Goal: Information Seeking & Learning: Learn about a topic

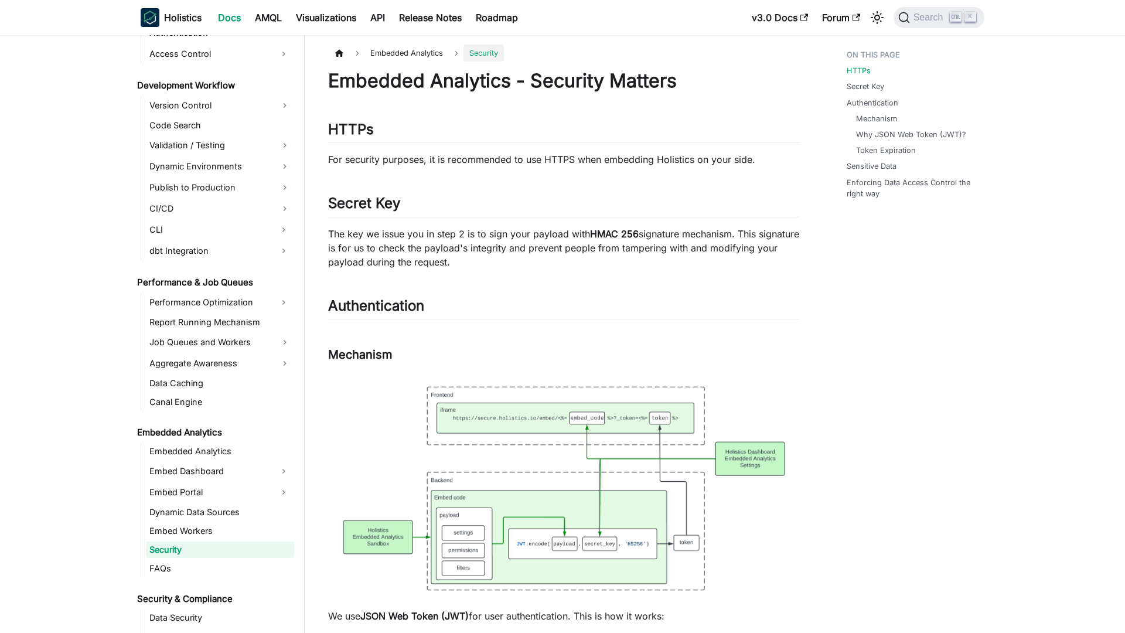
scroll to position [898, 0]
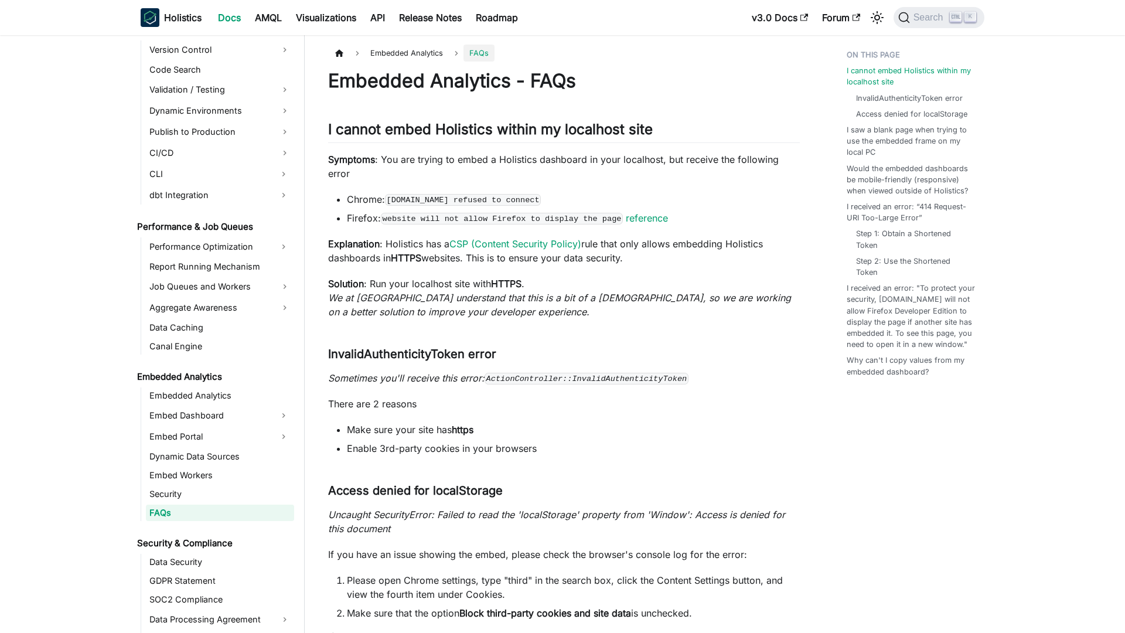
scroll to position [917, 0]
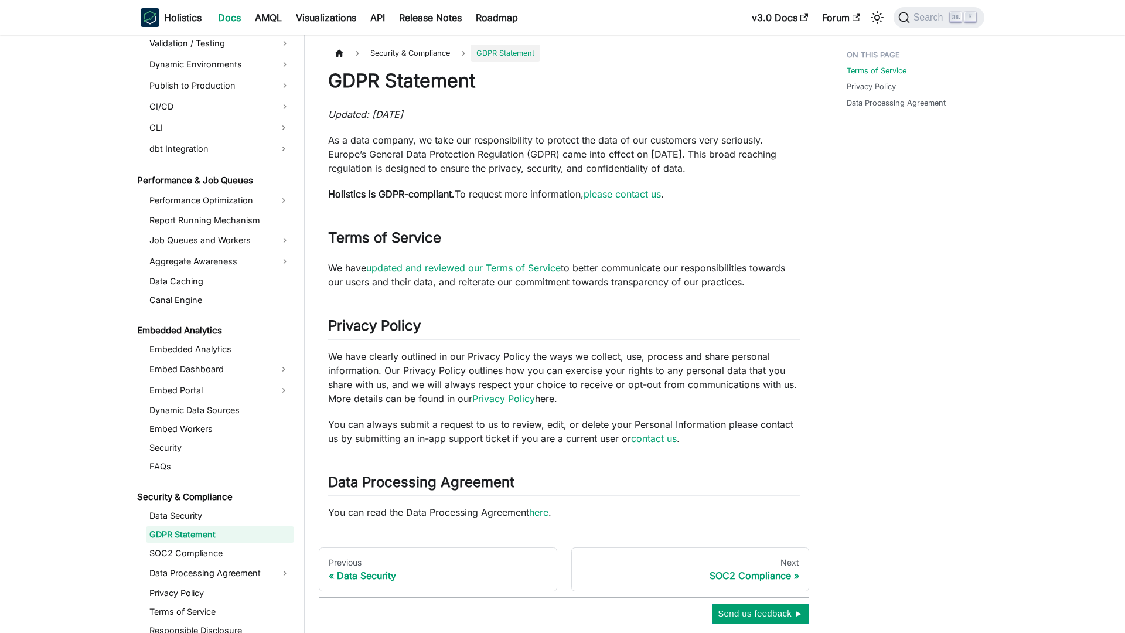
scroll to position [985, 0]
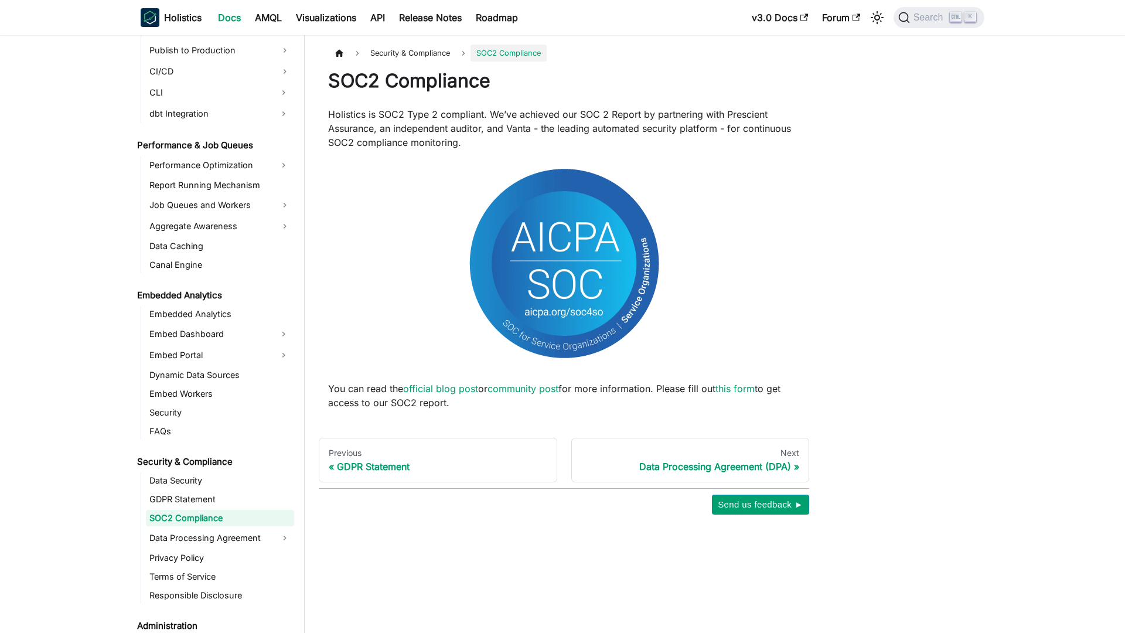
scroll to position [1003, 0]
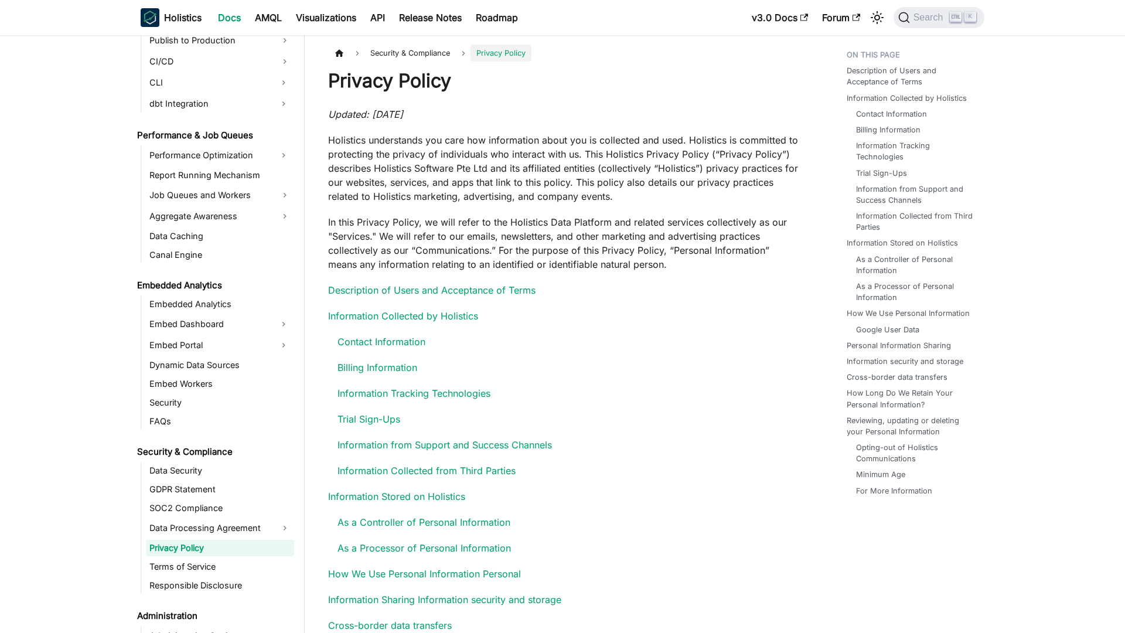
scroll to position [1043, 0]
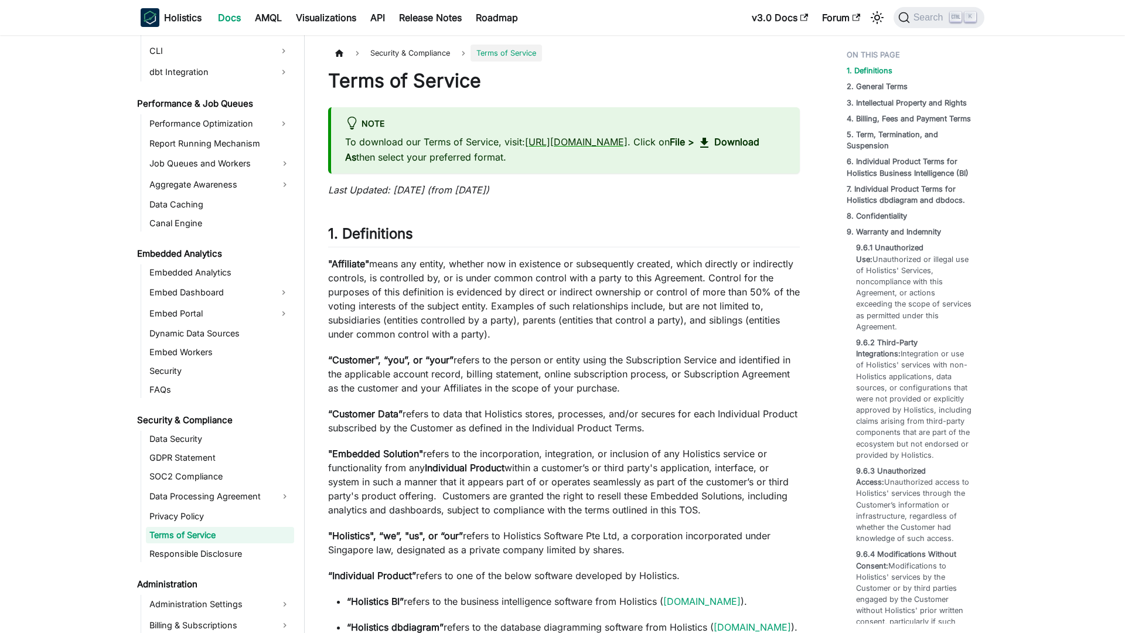
scroll to position [1062, 0]
